Goal: Browse casually

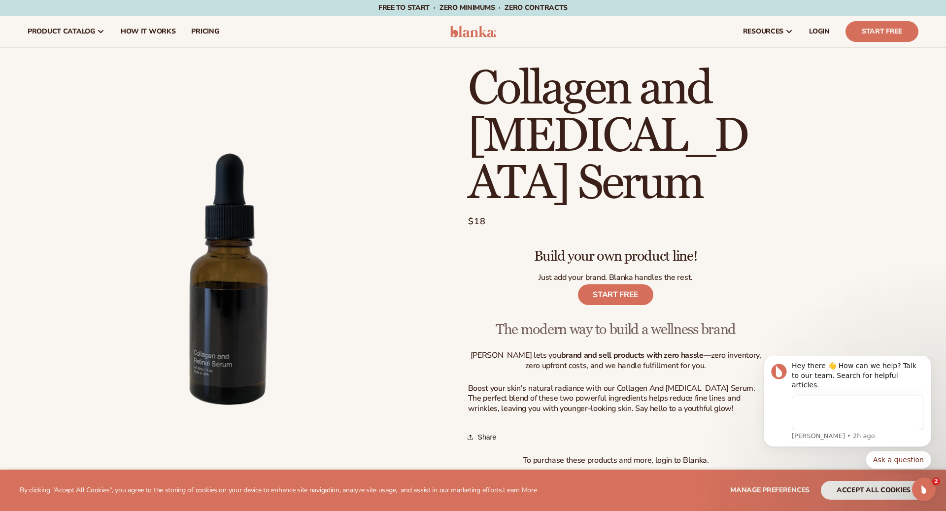
click at [465, 31] on img at bounding box center [473, 32] width 47 height 12
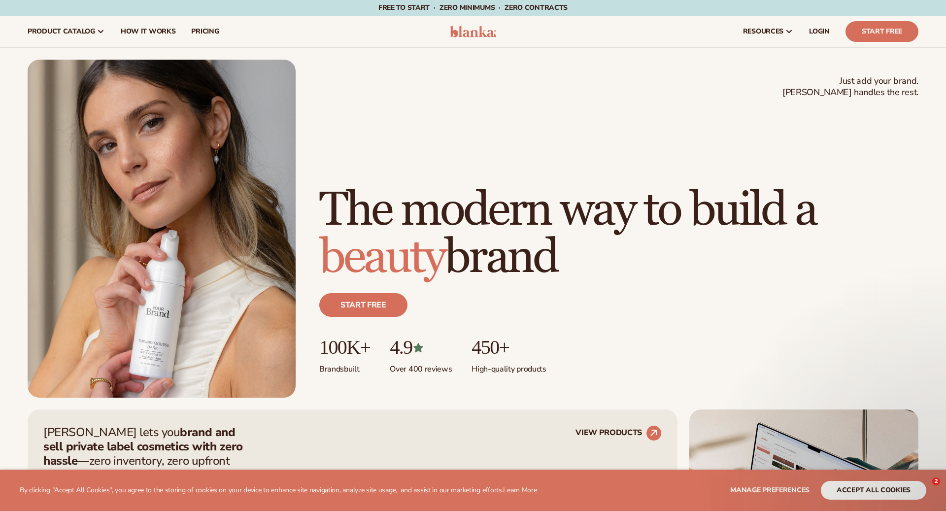
click at [466, 32] on img at bounding box center [473, 32] width 47 height 12
